Goal: Task Accomplishment & Management: Use online tool/utility

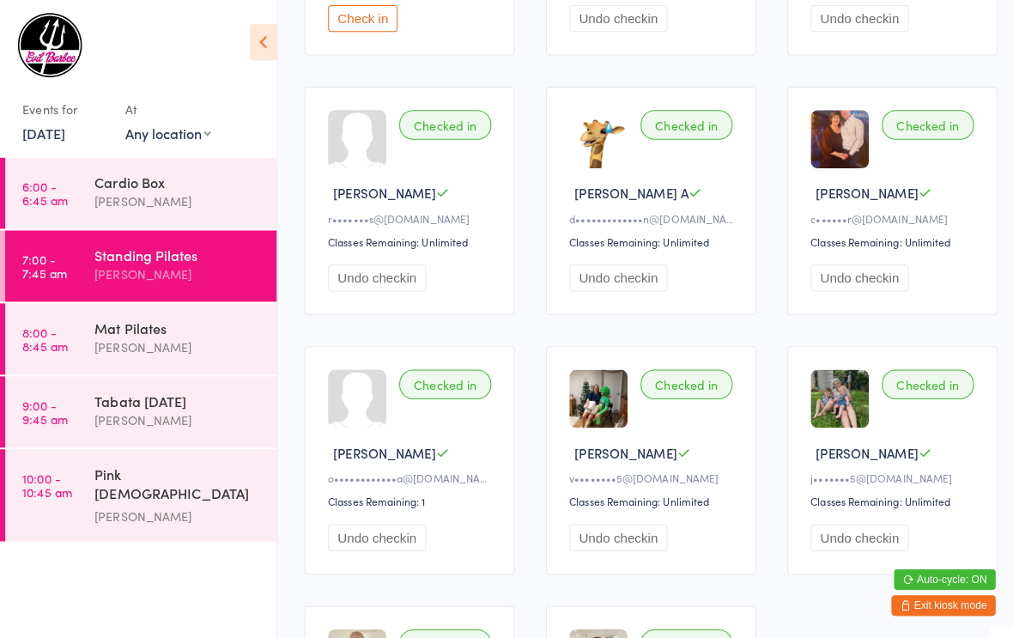
scroll to position [378, 0]
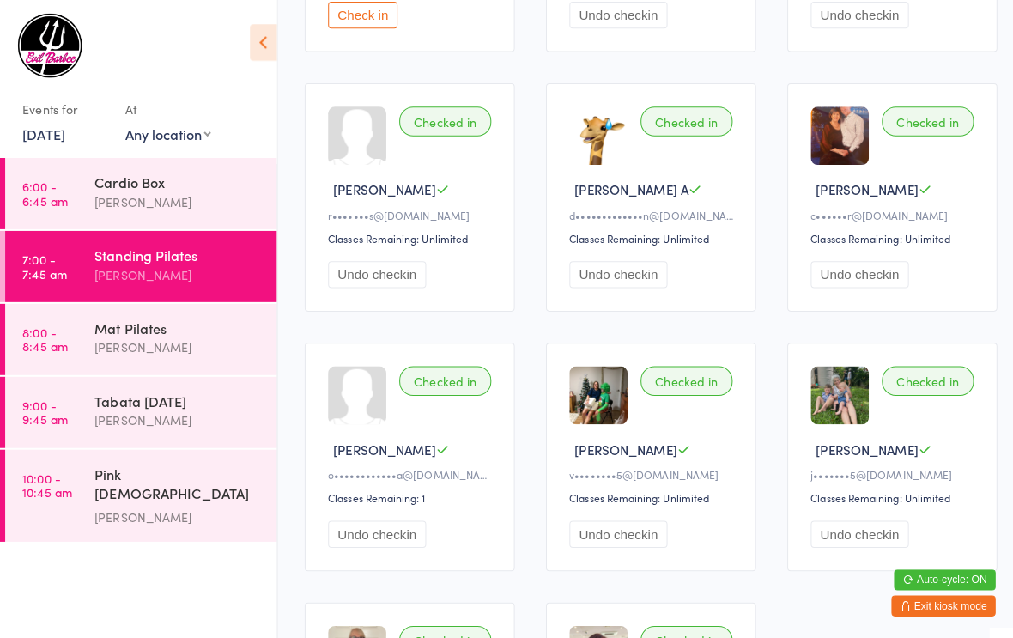
click at [165, 317] on div "Mat Pilates" at bounding box center [177, 324] width 166 height 19
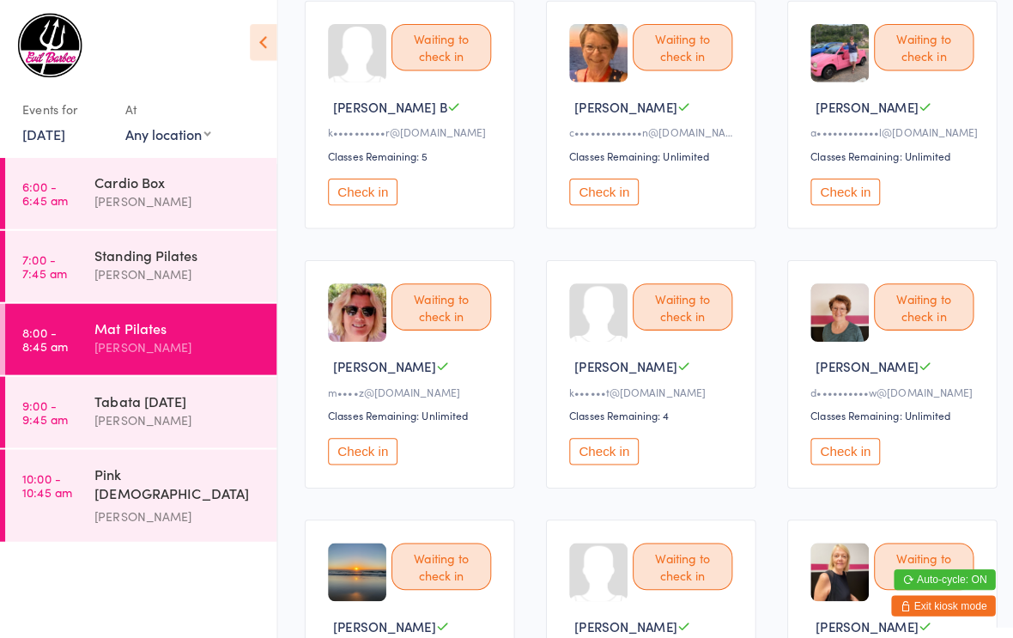
scroll to position [204, 0]
click at [850, 459] on button "Check in" at bounding box center [836, 446] width 69 height 27
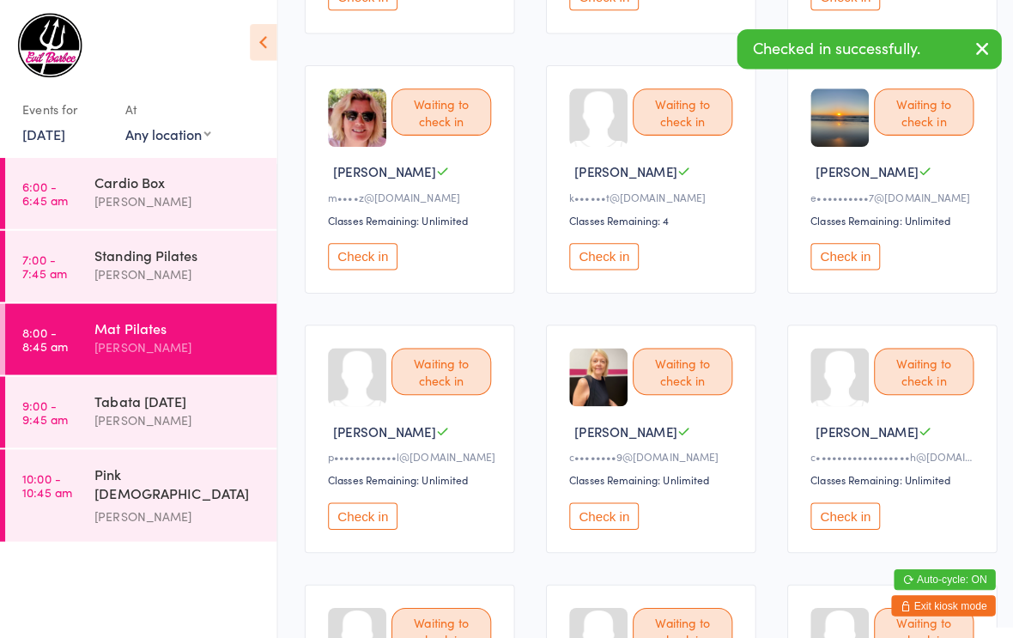
click at [619, 524] on button "Check in" at bounding box center [597, 510] width 69 height 27
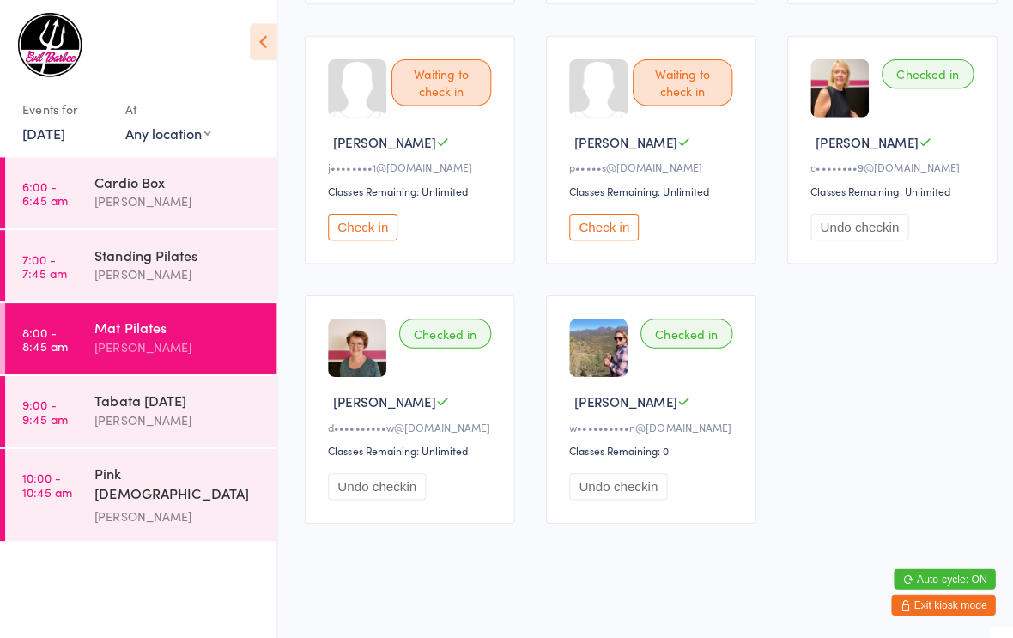
scroll to position [960, 0]
click at [141, 394] on div "Tabata [DATE]" at bounding box center [177, 396] width 166 height 19
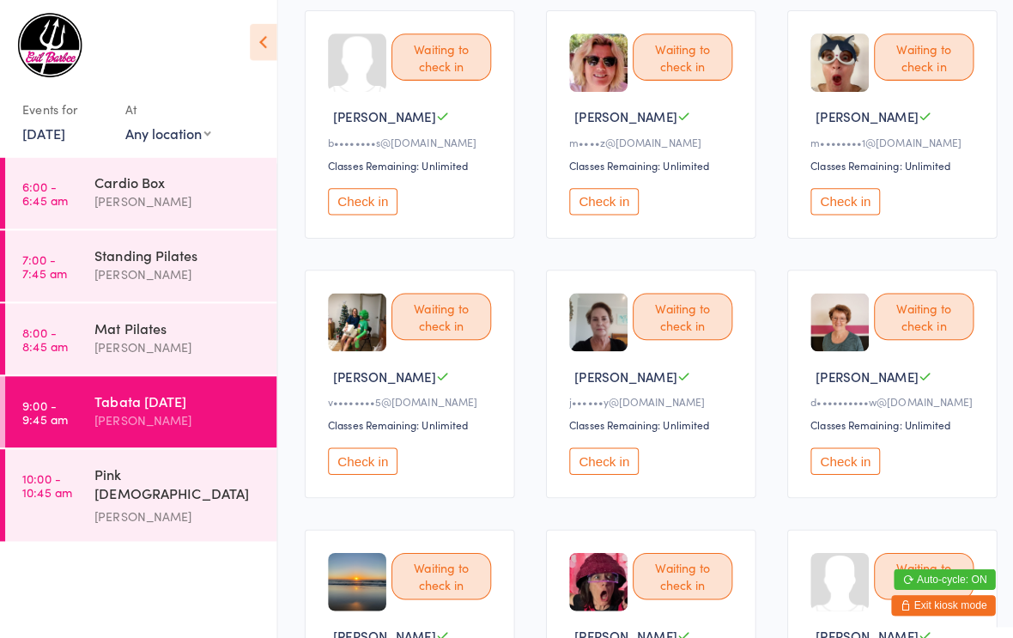
click at [845, 466] on button "Check in" at bounding box center [836, 456] width 69 height 27
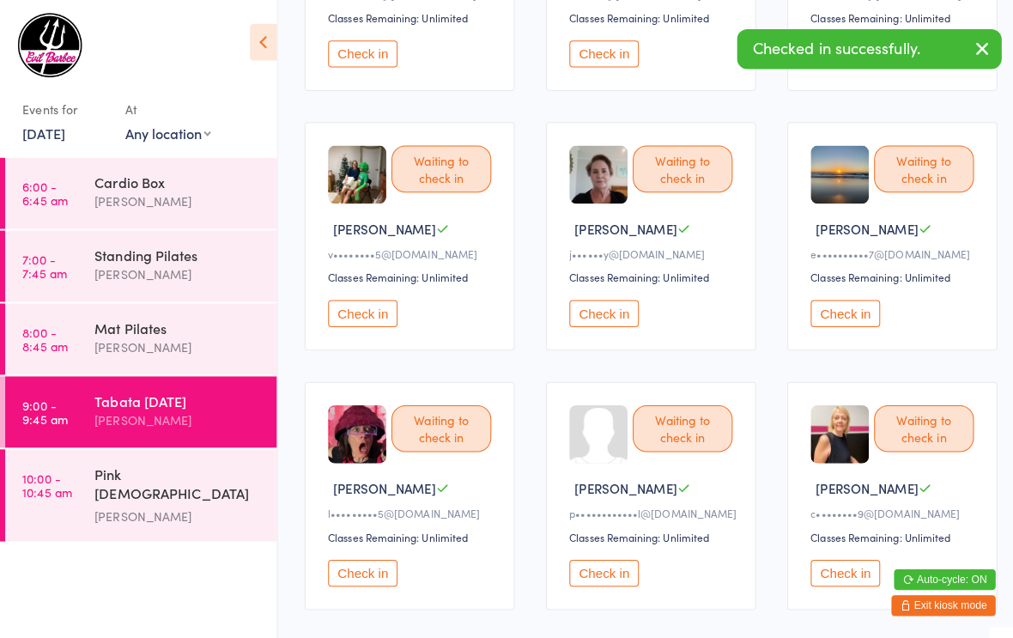
scroll to position [604, 0]
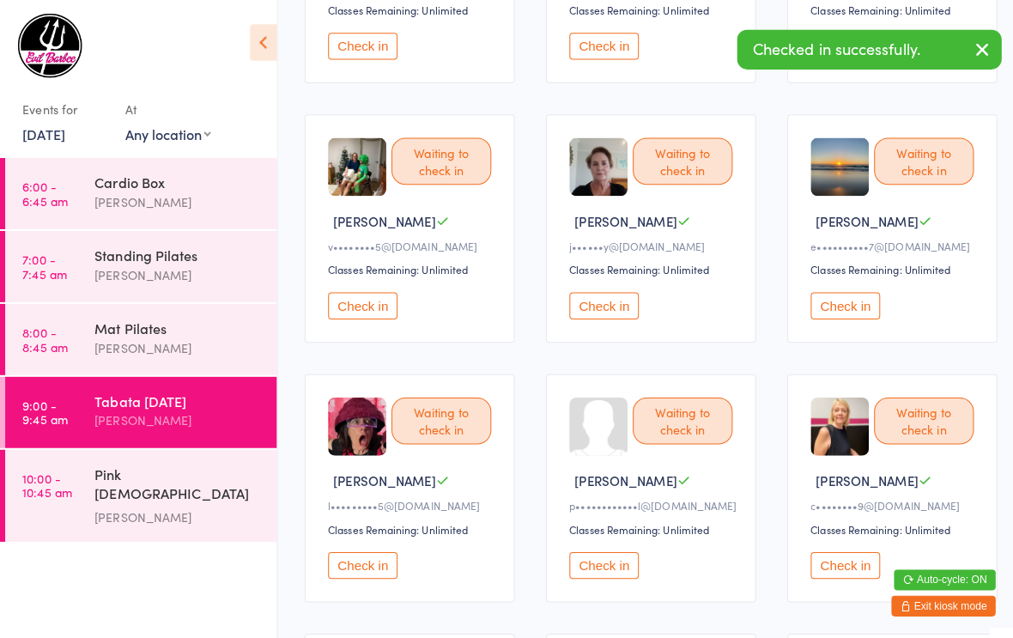
click at [852, 572] on button "Check in" at bounding box center [836, 559] width 69 height 27
click at [839, 572] on button "Check in" at bounding box center [836, 559] width 69 height 27
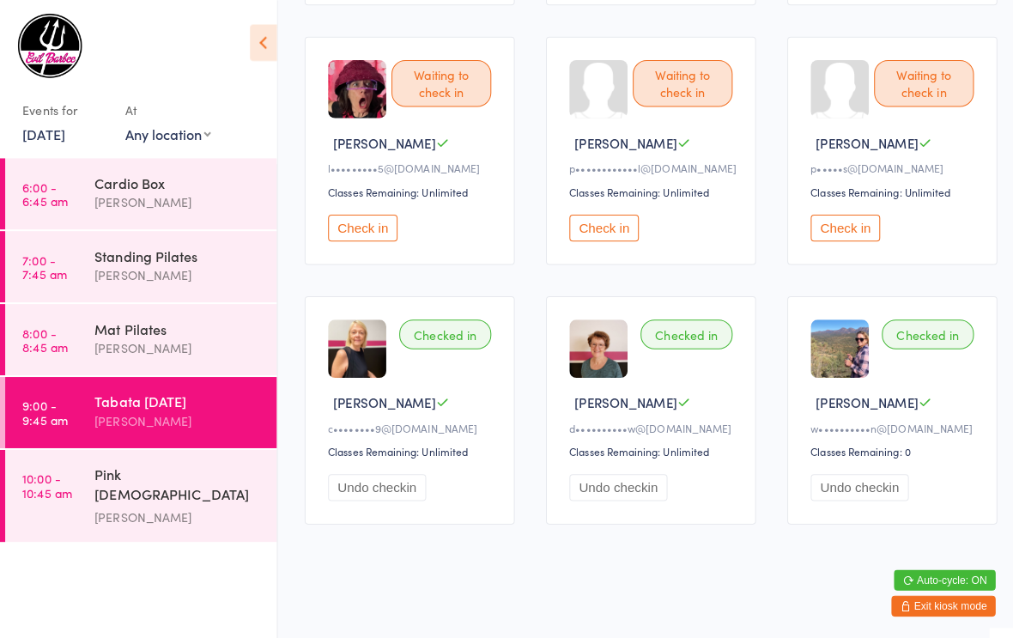
scroll to position [960, 0]
click at [130, 331] on div "Mat Pilates" at bounding box center [177, 324] width 166 height 19
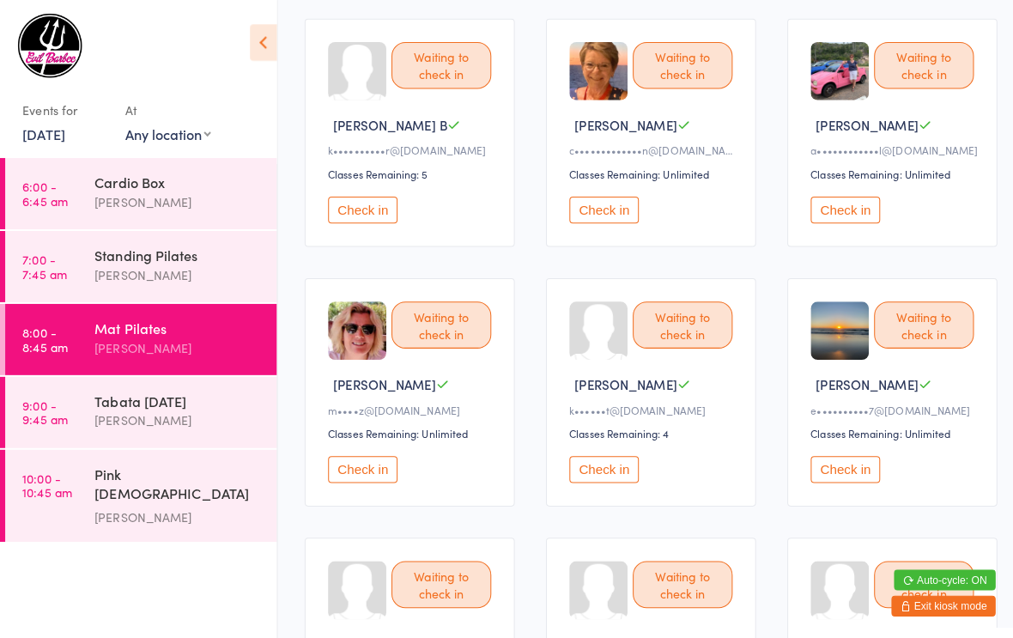
scroll to position [186, 0]
click at [355, 473] on button "Check in" at bounding box center [358, 464] width 69 height 27
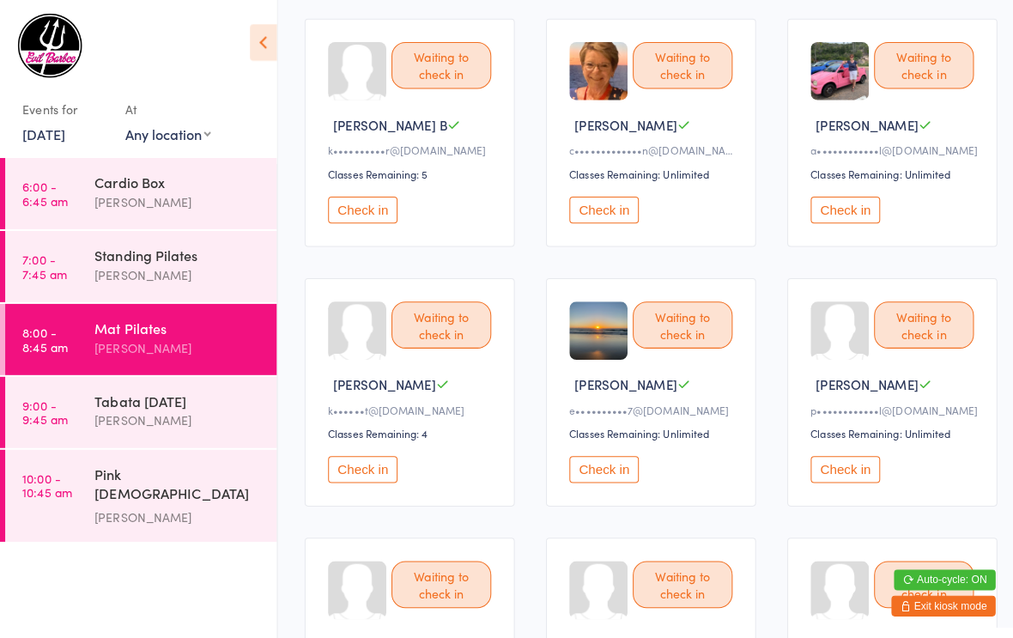
click at [847, 216] on button "Check in" at bounding box center [836, 207] width 69 height 27
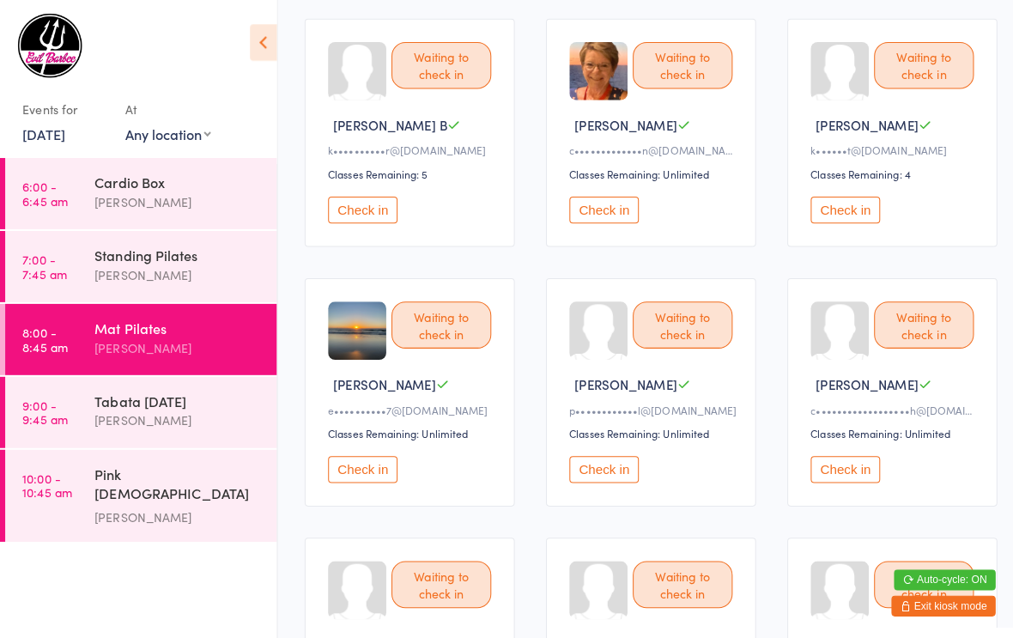
click at [330, 477] on button "Check in" at bounding box center [358, 464] width 69 height 27
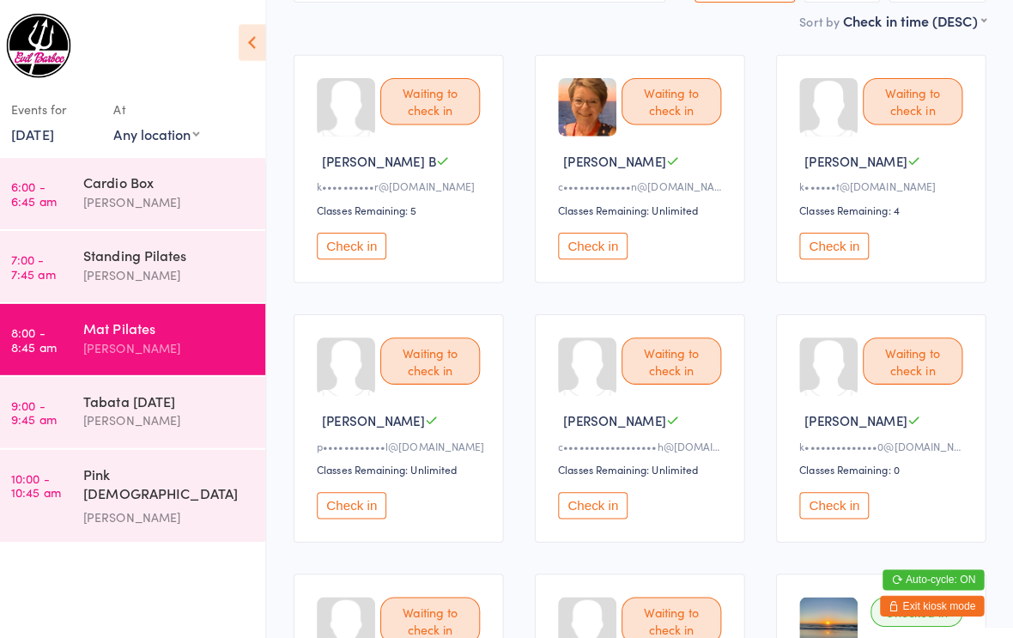
scroll to position [181, 0]
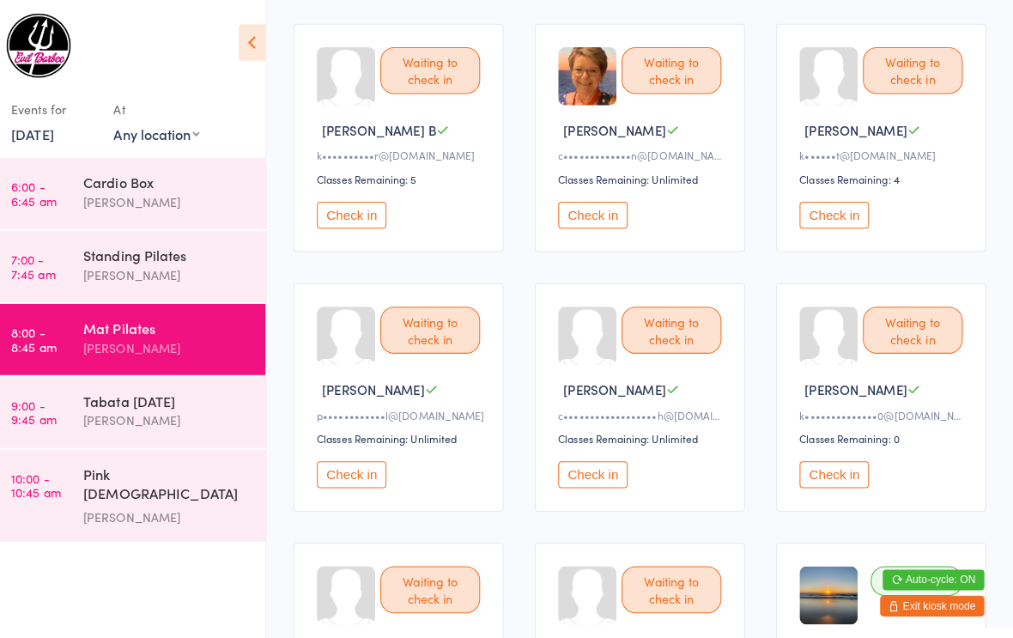
click at [826, 480] on button "Check in" at bounding box center [836, 469] width 69 height 27
click at [819, 479] on button "Check in" at bounding box center [836, 469] width 69 height 27
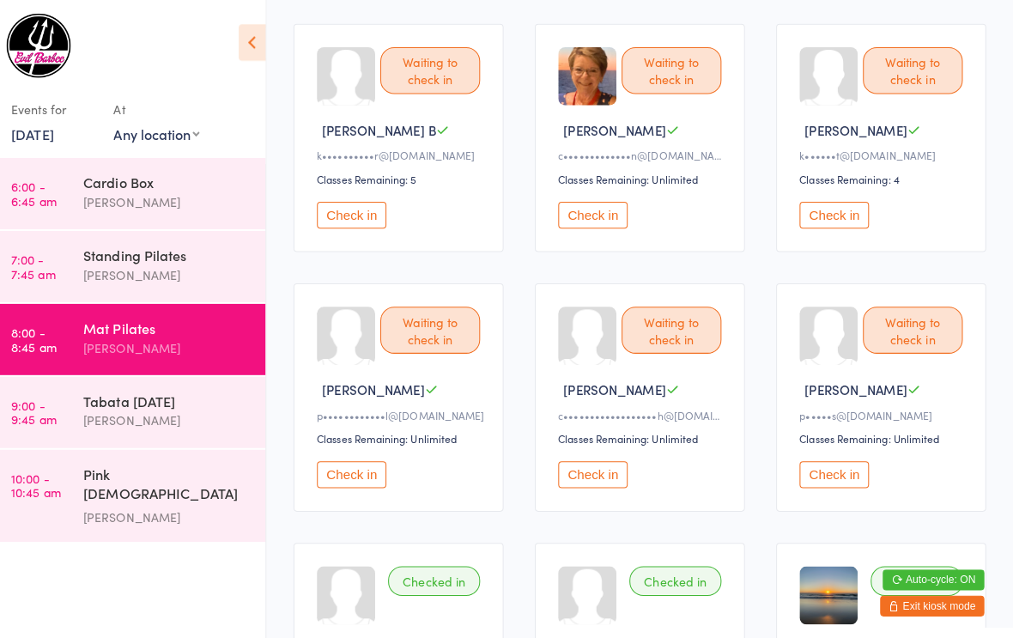
click at [825, 226] on button "Check in" at bounding box center [836, 212] width 69 height 27
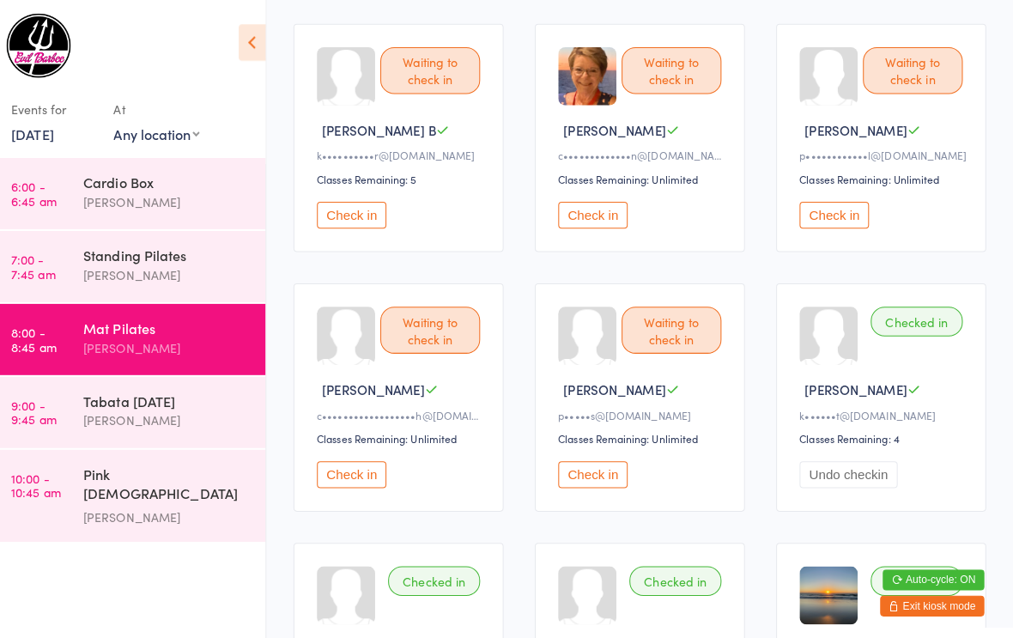
click at [350, 221] on button "Check in" at bounding box center [358, 212] width 69 height 27
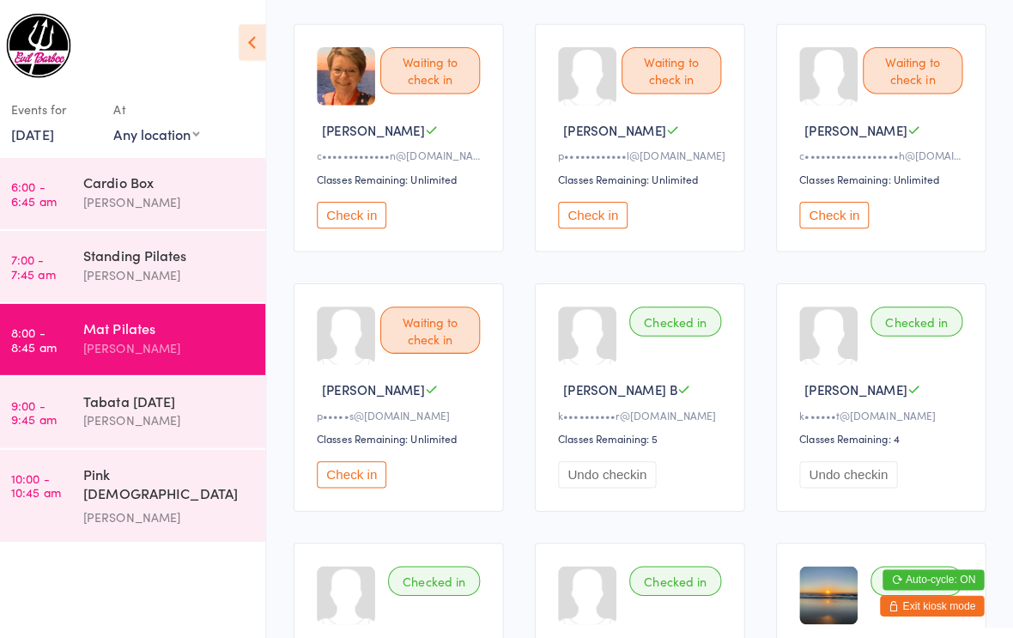
click at [343, 221] on button "Check in" at bounding box center [358, 212] width 69 height 27
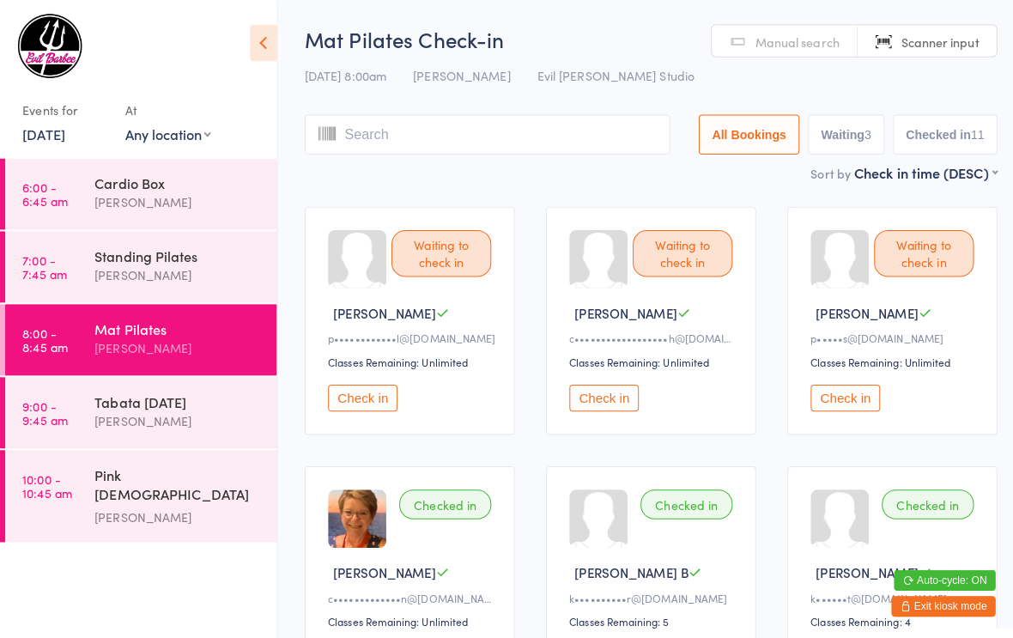
scroll to position [0, 0]
click at [835, 399] on button "Check in" at bounding box center [836, 393] width 69 height 27
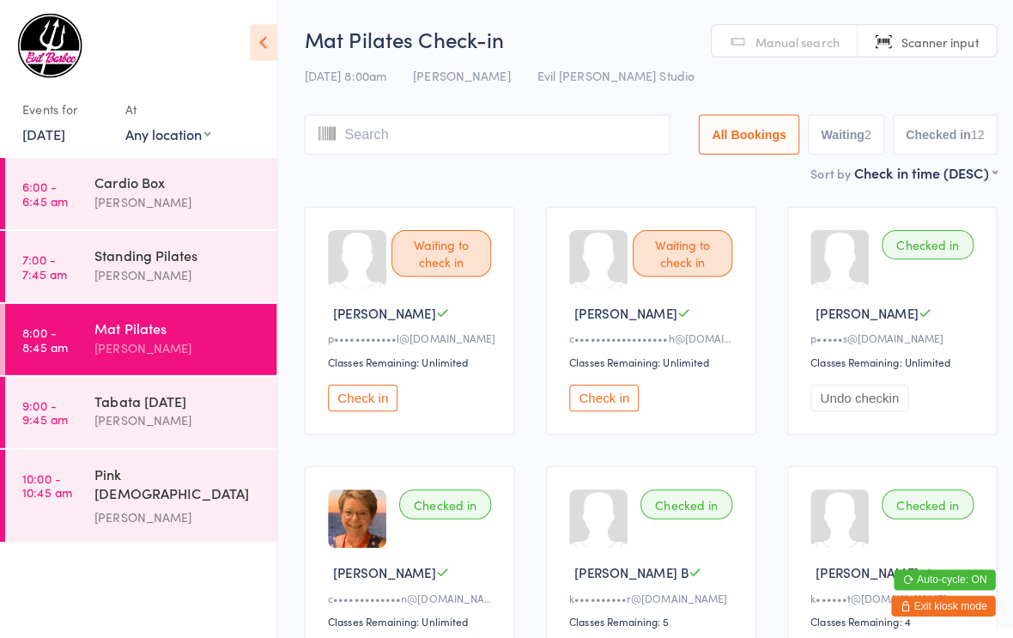
click at [346, 401] on button "Check in" at bounding box center [358, 393] width 69 height 27
